Goal: Task Accomplishment & Management: Manage account settings

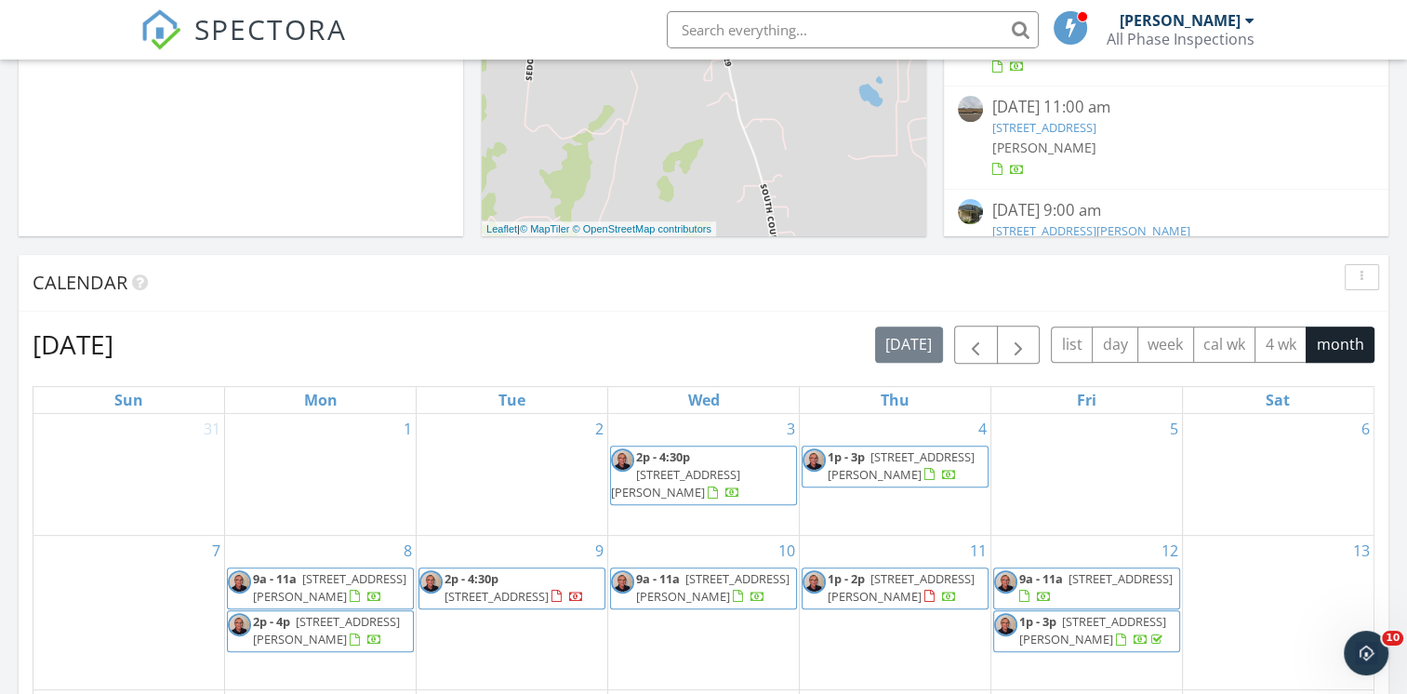
scroll to position [744, 0]
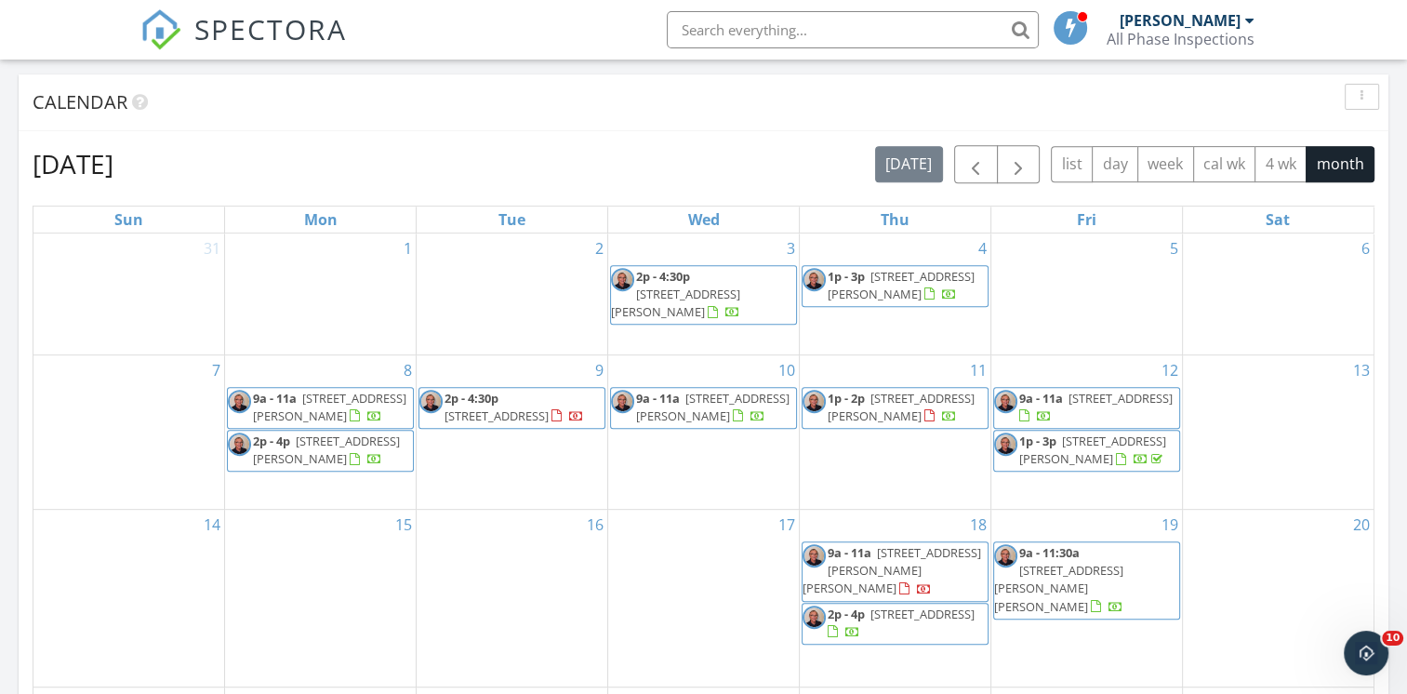
click at [513, 407] on span "[STREET_ADDRESS]" at bounding box center [497, 415] width 104 height 17
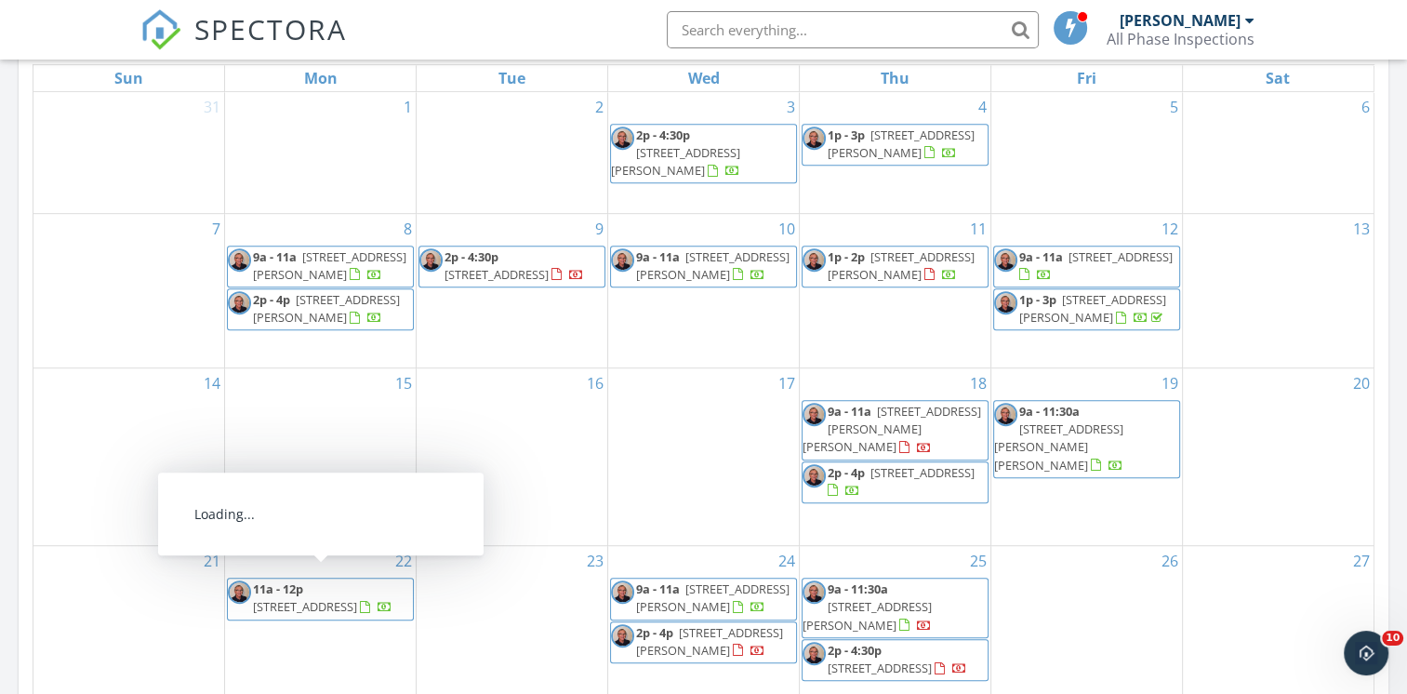
scroll to position [1023, 0]
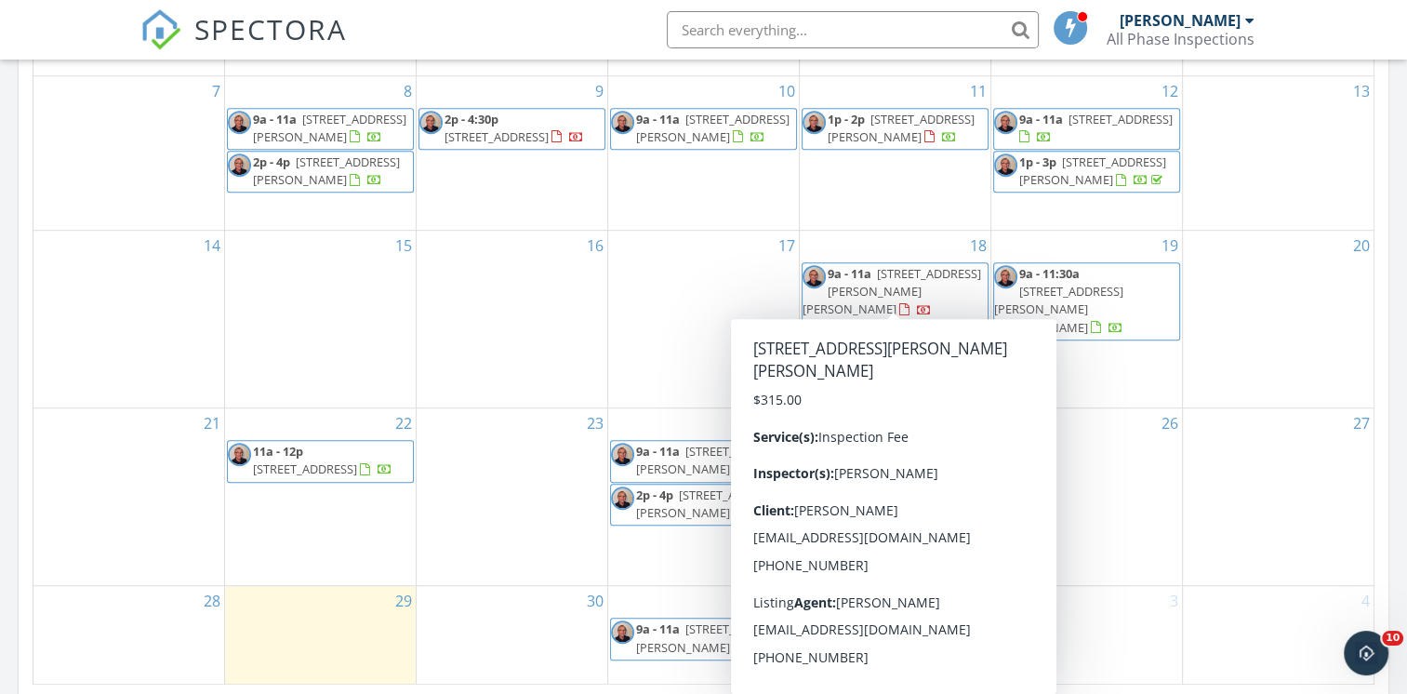
drag, startPoint x: 915, startPoint y: 311, endPoint x: 919, endPoint y: 298, distance: 13.5
click at [919, 298] on span "3024 Ross Dr E34, Fort Collins 80526" at bounding box center [892, 291] width 179 height 52
